Goal: Information Seeking & Learning: Compare options

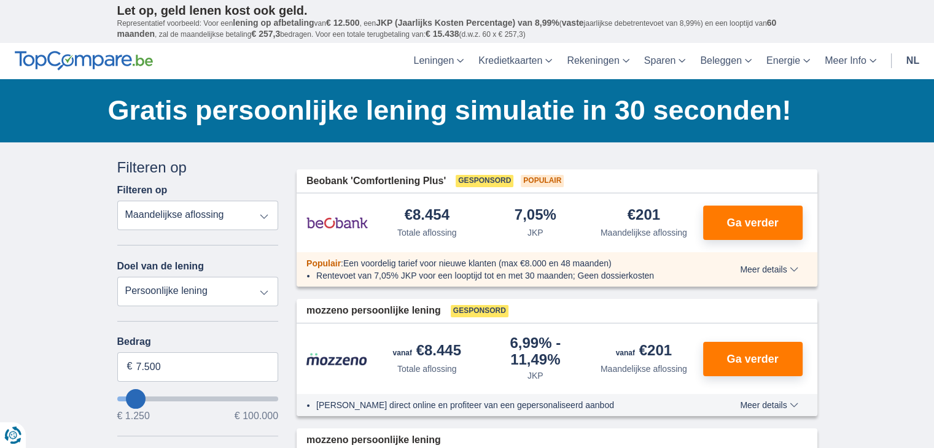
click at [266, 296] on select "Persoonlijke lening Auto Moto / fiets Mobilhome / caravan Renovatie Energie Sch…" at bounding box center [198, 291] width 162 height 29
type input "9.250"
type input "9250"
select select "48"
type input "11250"
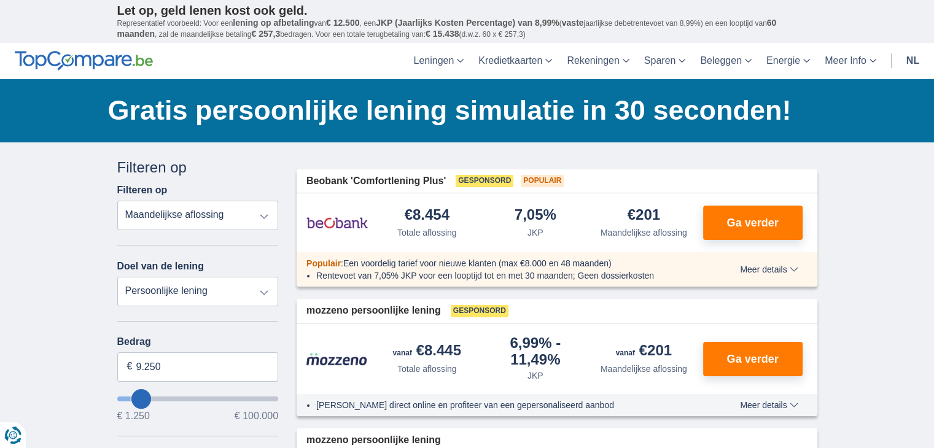
type input "11.250"
select select "60"
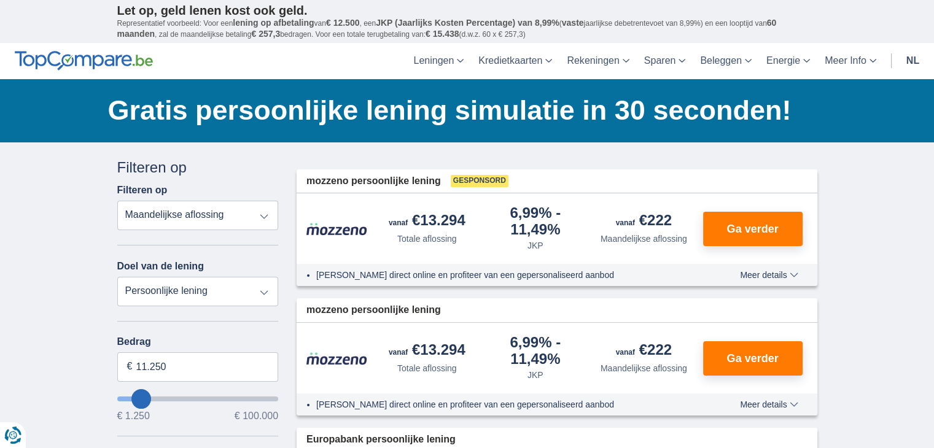
type input "12.250"
type input "15250"
type input "15.250"
select select "84"
type input "71.250"
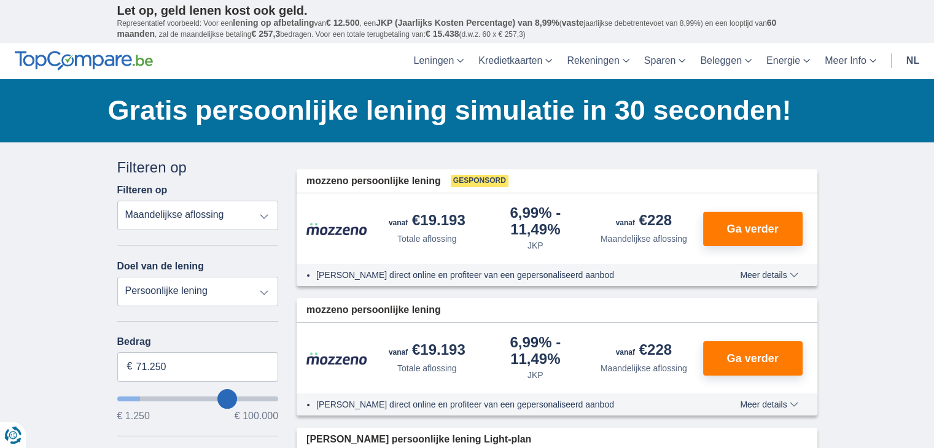
type input "71250"
click at [226, 397] on input "wantToBorrow" at bounding box center [198, 399] width 162 height 5
select select "120"
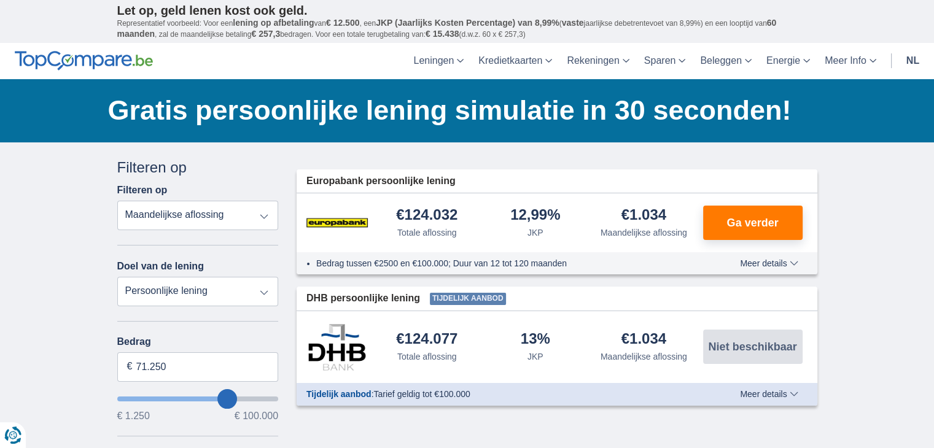
type input "99.250"
type input "99250"
click at [273, 402] on input "wantToBorrow" at bounding box center [198, 399] width 162 height 5
click at [773, 265] on span "Meer details" at bounding box center [769, 263] width 58 height 9
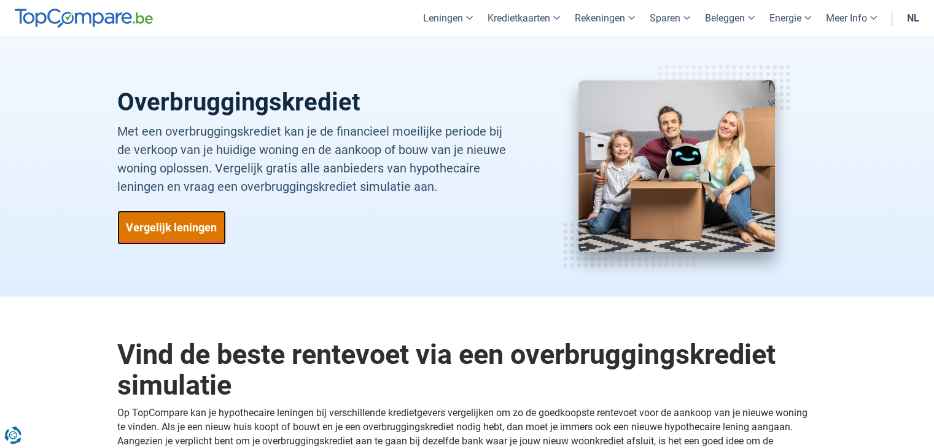
click at [177, 223] on link "Vergelijk leningen" at bounding box center [171, 228] width 109 height 34
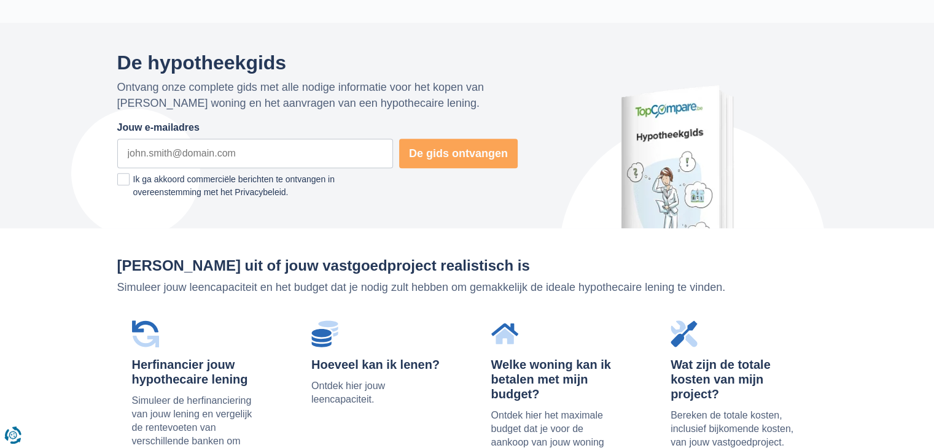
scroll to position [605, 0]
